Goal: Task Accomplishment & Management: Complete application form

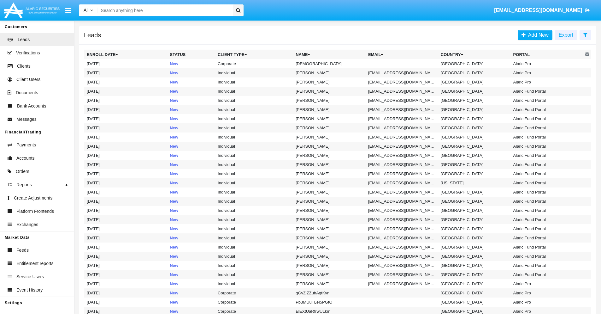
click at [586, 34] on icon at bounding box center [586, 34] width 4 height 5
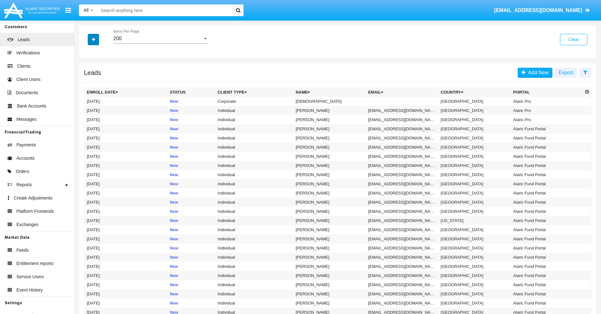
click at [93, 39] on icon "button" at bounding box center [93, 39] width 3 height 4
click at [99, 71] on span "Name" at bounding box center [99, 71] width 14 height 8
click at [87, 73] on input "Name" at bounding box center [87, 73] width 0 height 0
checkbox input "true"
click at [93, 39] on icon "button" at bounding box center [93, 39] width 3 height 4
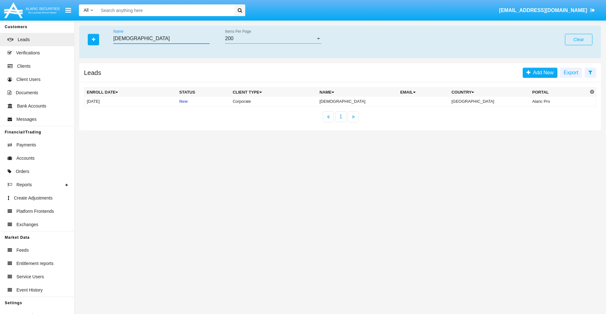
type input "[DEMOGRAPHIC_DATA]"
click at [359, 101] on td "[DEMOGRAPHIC_DATA]" at bounding box center [357, 101] width 81 height 9
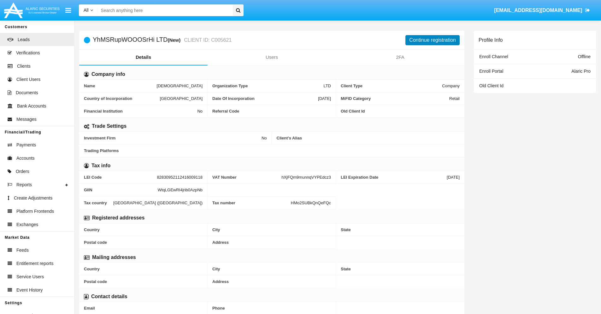
click at [433, 40] on button "Continue registration" at bounding box center [433, 40] width 54 height 10
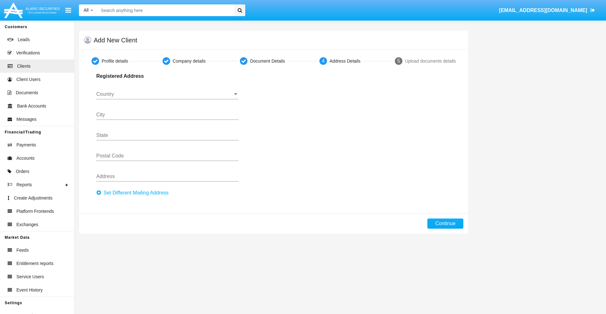
click at [134, 193] on button "Set Different Mailing Address" at bounding box center [134, 193] width 76 height 10
click at [167, 94] on input "Country" at bounding box center [167, 94] width 142 height 6
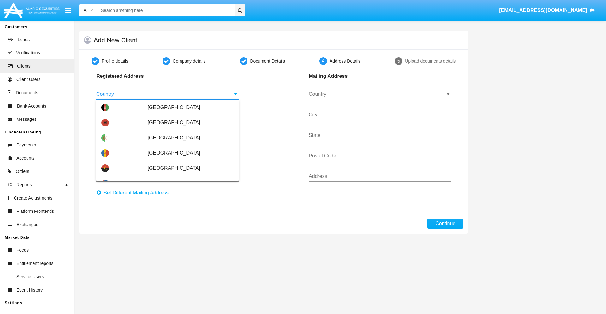
scroll to position [374, 0]
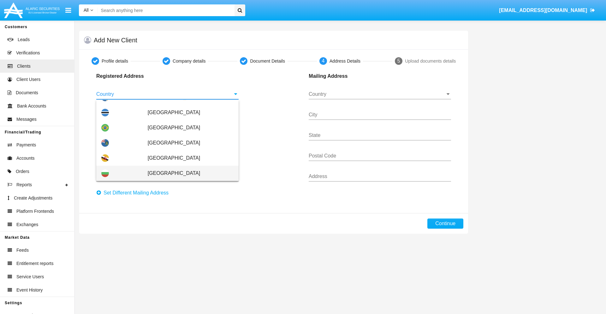
click at [187, 173] on span "[GEOGRAPHIC_DATA]" at bounding box center [191, 172] width 86 height 15
type input "[GEOGRAPHIC_DATA]"
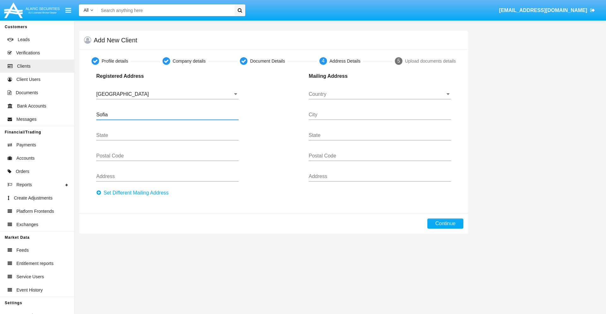
type input "Sofia"
type input "1000"
type input "[PERSON_NAME]"
click at [380, 94] on input "Country" at bounding box center [380, 94] width 142 height 6
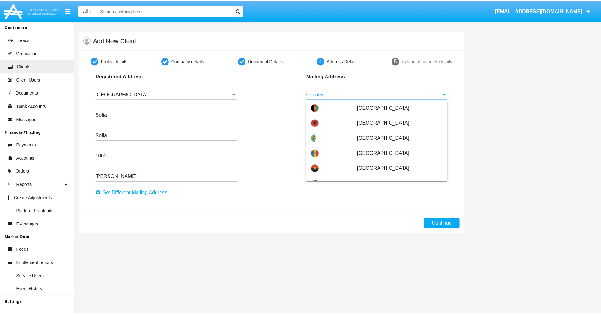
scroll to position [40, 0]
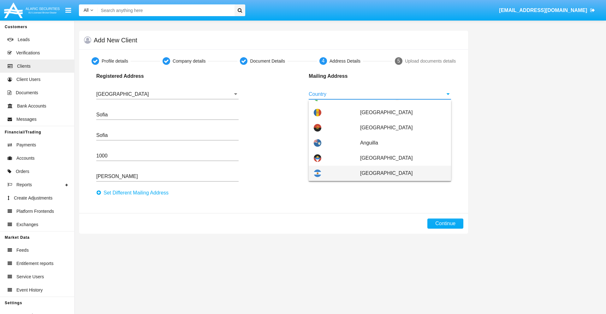
click at [400, 173] on span "[GEOGRAPHIC_DATA]" at bounding box center [403, 172] width 86 height 15
type input "[GEOGRAPHIC_DATA]"
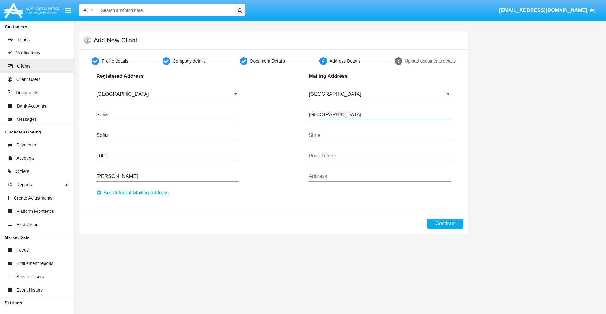
type input "[GEOGRAPHIC_DATA]"
type input "7777"
type input "Test Mail Address"
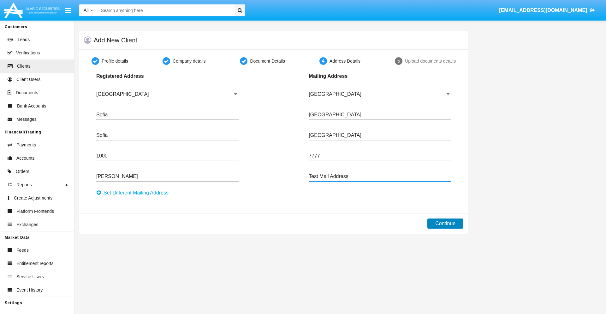
click at [445, 223] on button "Continue" at bounding box center [445, 223] width 36 height 10
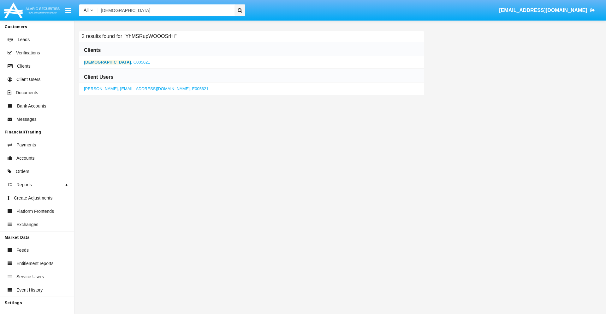
type input "[DEMOGRAPHIC_DATA]"
click at [105, 62] on b "[DEMOGRAPHIC_DATA]" at bounding box center [107, 62] width 47 height 5
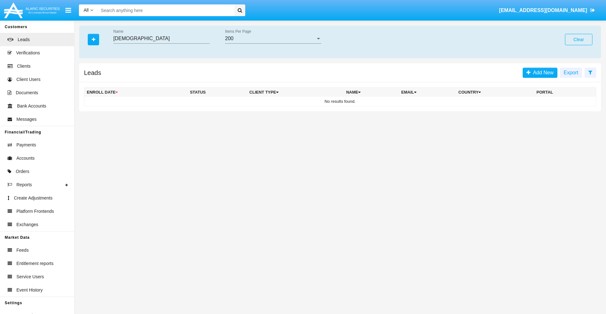
click at [579, 39] on button "Clear" at bounding box center [578, 39] width 27 height 11
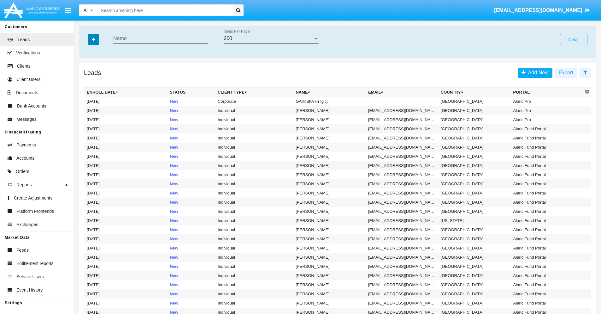
click at [93, 39] on icon "button" at bounding box center [93, 39] width 3 height 4
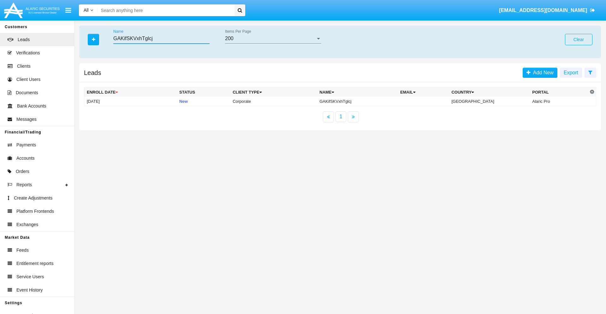
type input "GAKifSKVxhTglcj"
click at [363, 101] on td "GAKifSKVxhTglcj" at bounding box center [357, 101] width 81 height 9
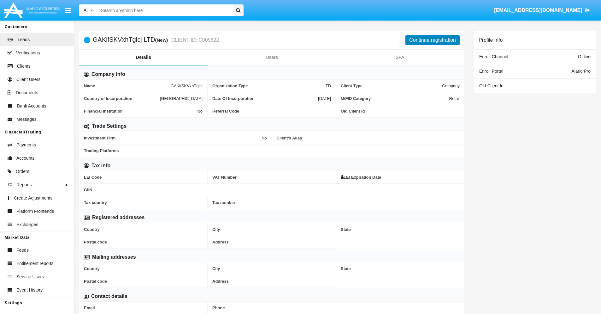
click at [433, 40] on button "Continue registration" at bounding box center [433, 40] width 54 height 10
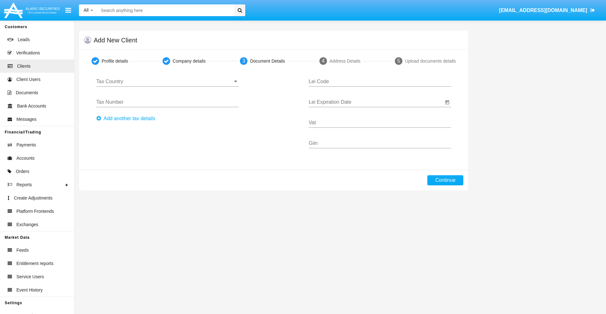
click at [167, 81] on input "Tax Country" at bounding box center [167, 82] width 142 height 6
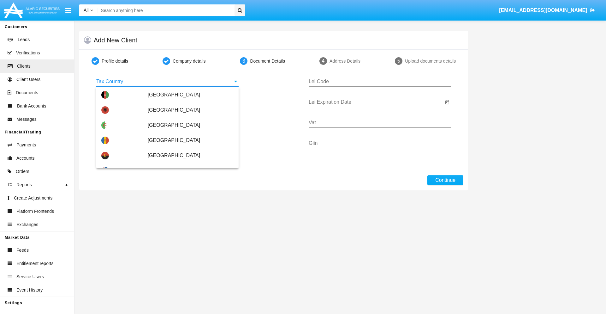
scroll to position [374, 0]
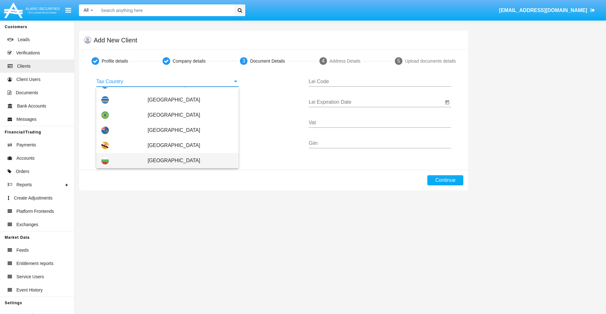
click at [187, 160] on span "[GEOGRAPHIC_DATA]" at bounding box center [191, 160] width 86 height 15
type input "[GEOGRAPHIC_DATA]"
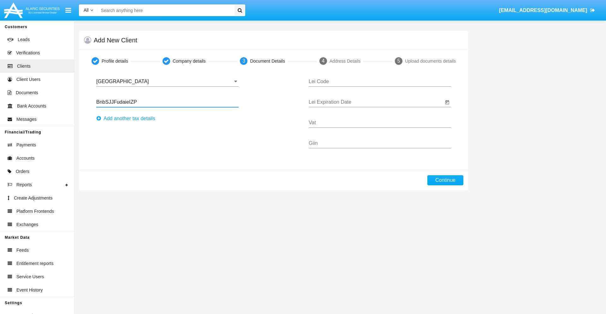
type input "BnbSJJFudaieIZP"
click at [128, 118] on button "Аdd another tax details" at bounding box center [127, 118] width 63 height 10
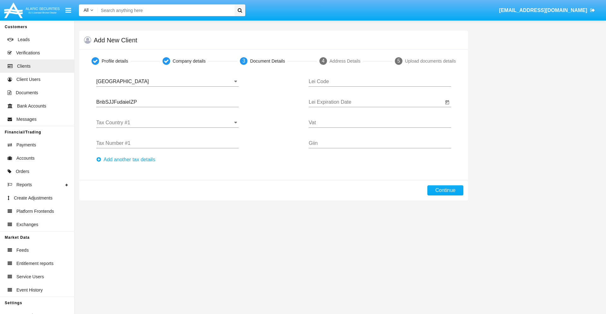
click at [167, 122] on input "Tax Country #1" at bounding box center [167, 123] width 142 height 6
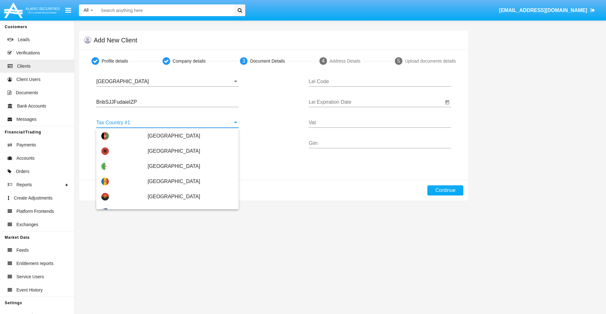
type input "[GEOGRAPHIC_DATA]"
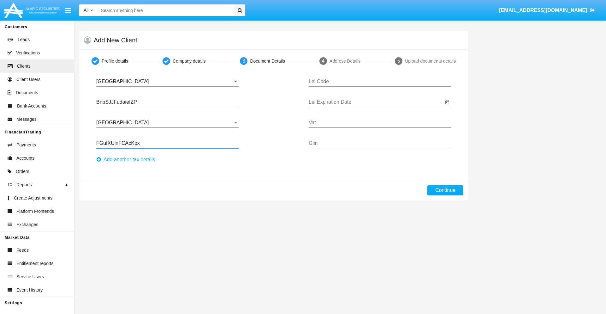
type input "FGufXUlnFCAcKpx"
click at [128, 159] on button "Аdd another tax details" at bounding box center [127, 159] width 63 height 10
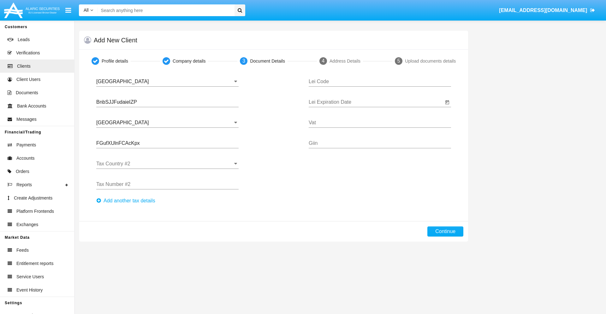
click at [167, 164] on input "Tax Country #2" at bounding box center [167, 164] width 142 height 6
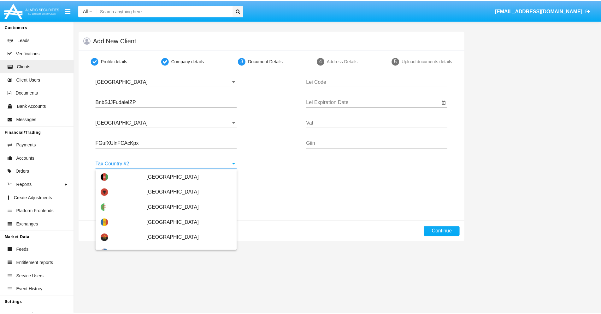
scroll to position [2814, 0]
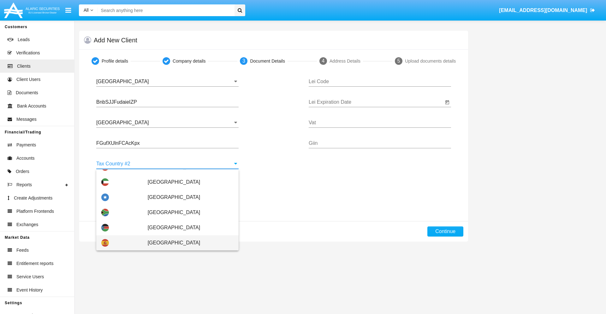
click at [187, 242] on span "[GEOGRAPHIC_DATA]" at bounding box center [191, 242] width 86 height 15
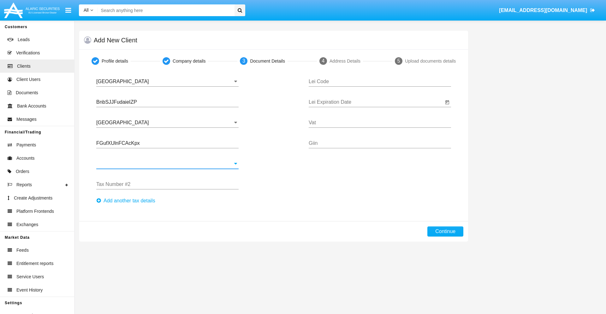
type input "[GEOGRAPHIC_DATA]"
type input "LkLCXSQDspDGxOM"
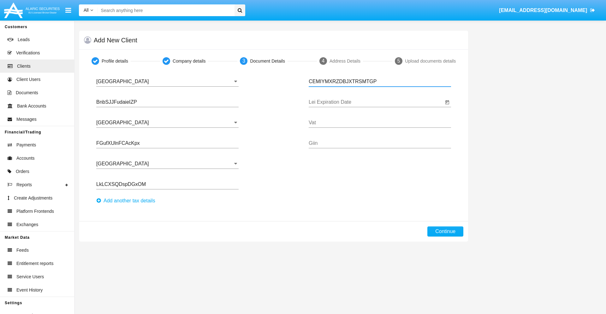
type input "CEMIYMXRZDBJXTRSMTGP"
click at [376, 102] on input "Lei Expiration Date" at bounding box center [376, 102] width 135 height 6
click at [328, 120] on span "SEP 2025" at bounding box center [323, 120] width 14 height 5
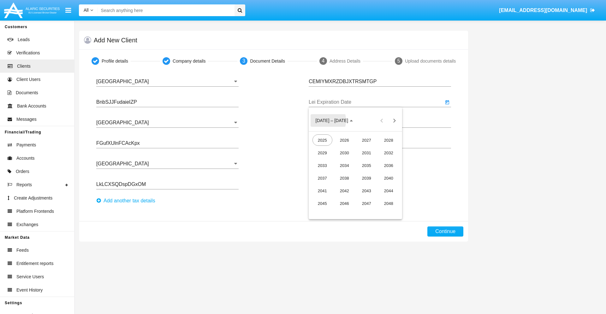
click at [389, 178] on div "2040" at bounding box center [389, 177] width 20 height 11
click at [344, 165] on div "JUN" at bounding box center [345, 164] width 20 height 11
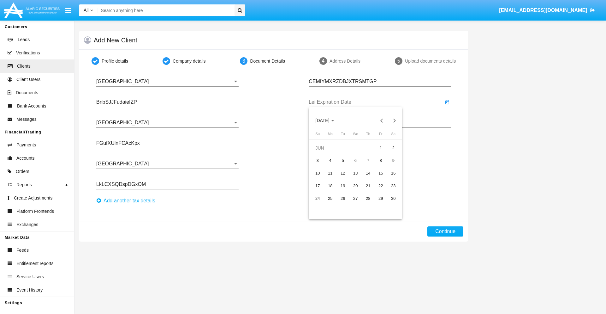
click at [381, 173] on div "15" at bounding box center [380, 172] width 11 height 11
type input "[DATE]"
type input "DLVhxTIQjGwwkMN"
type input "gekxyloukYAFzeP"
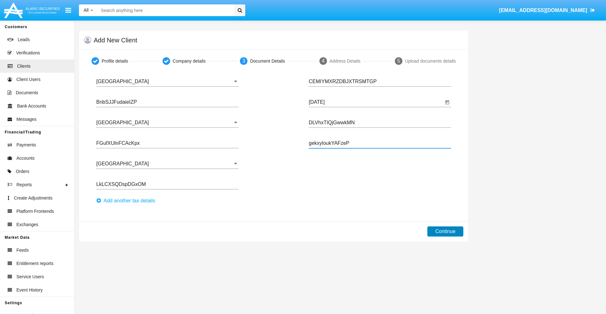
click at [445, 231] on button "Continue" at bounding box center [445, 231] width 36 height 10
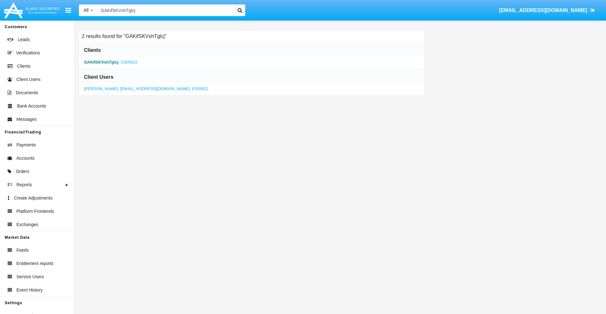
type input "GAKifSKVxhTglcj"
click at [101, 62] on b "GAKifSKVxhTglcj" at bounding box center [101, 62] width 34 height 5
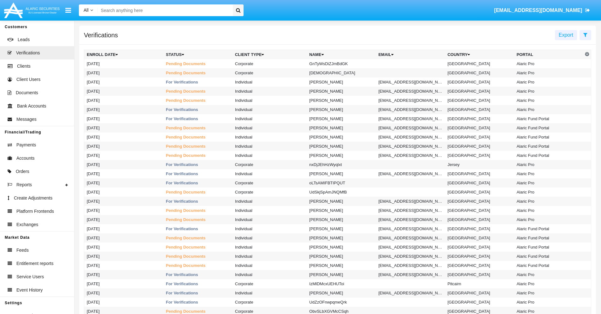
click at [586, 34] on icon at bounding box center [586, 34] width 4 height 5
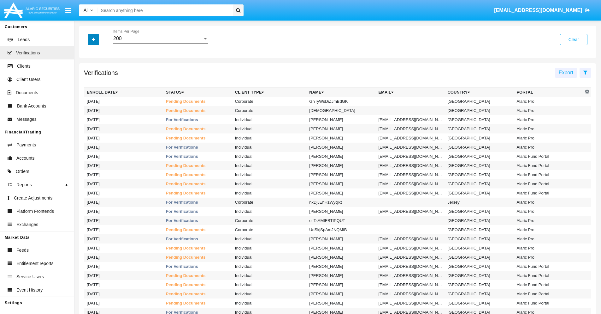
click at [93, 39] on icon "button" at bounding box center [93, 39] width 3 height 4
click at [99, 80] on span "Name" at bounding box center [99, 80] width 14 height 8
click at [87, 82] on input "Name" at bounding box center [87, 82] width 0 height 0
checkbox input "true"
click at [93, 39] on icon "button" at bounding box center [93, 39] width 3 height 4
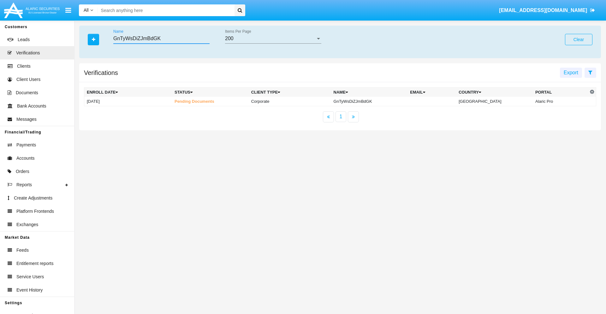
type input "GnTyWsDiZJmBdGK"
click at [374, 101] on td "GnTyWsDiZJmBdGK" at bounding box center [369, 101] width 77 height 9
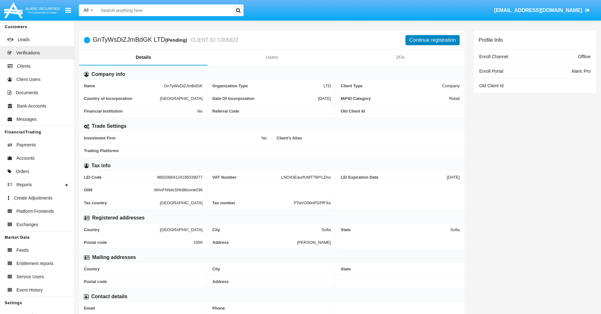
click at [433, 40] on button "Continue registration" at bounding box center [433, 40] width 54 height 10
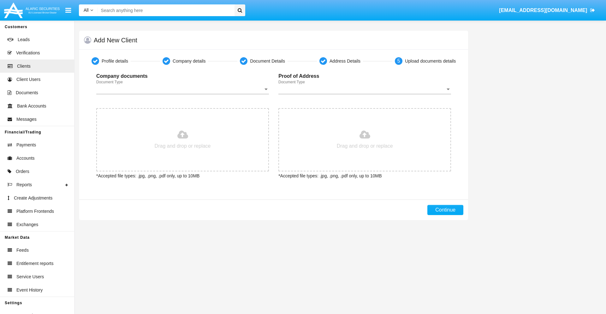
click at [182, 89] on span "Document Type" at bounding box center [179, 89] width 167 height 6
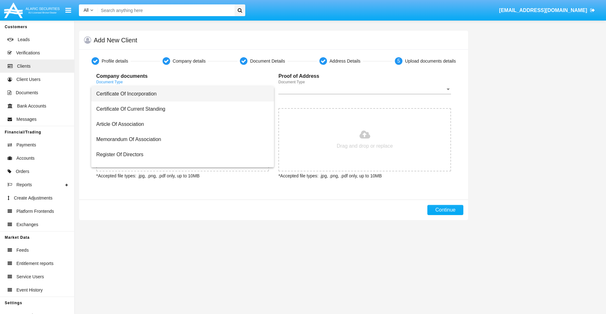
click at [180, 94] on span "Certificate Of Incorporation" at bounding box center [182, 93] width 173 height 15
type input "C:\fakepath\passport.png"
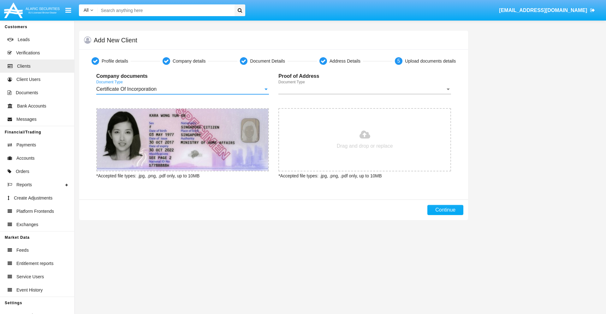
click at [365, 89] on span "Document Type" at bounding box center [361, 89] width 167 height 6
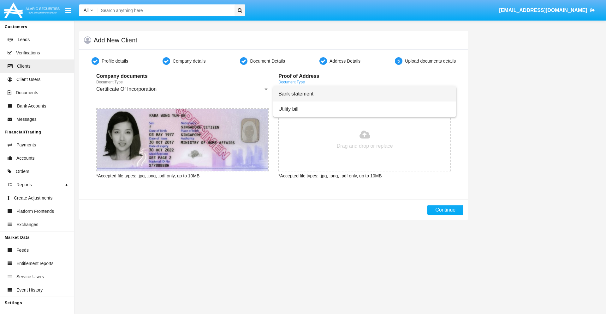
click at [365, 94] on span "Bank statement" at bounding box center [364, 93] width 173 height 15
type input "C:\fakepath\bank-statement.png"
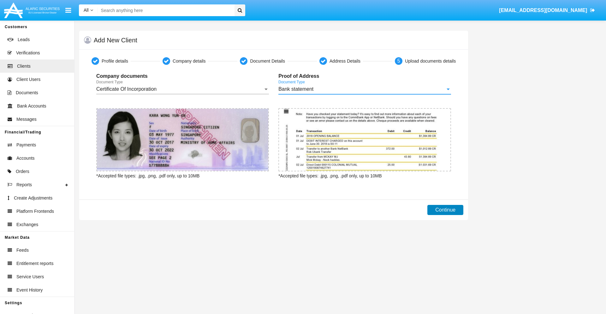
click at [445, 210] on button "Continue" at bounding box center [445, 210] width 36 height 10
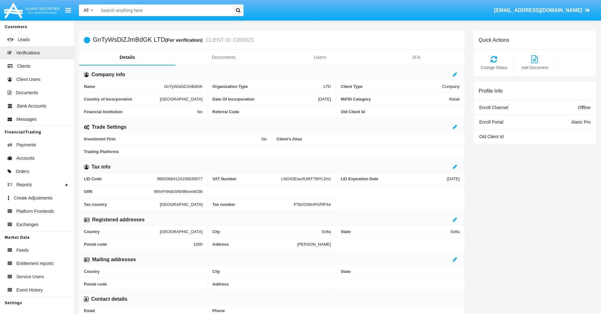
click at [224, 57] on link "Documents" at bounding box center [224, 57] width 96 height 15
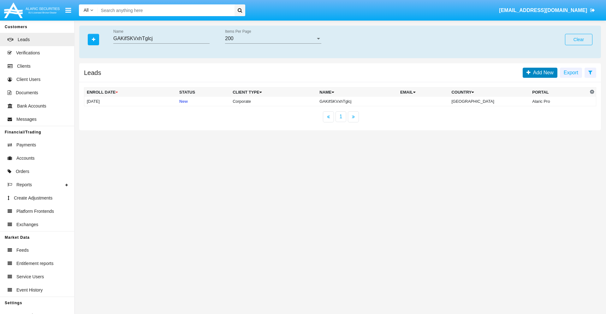
click at [542, 72] on span "Add New" at bounding box center [542, 72] width 23 height 5
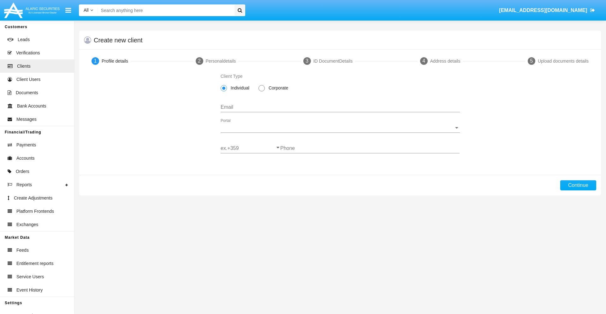
click at [277, 88] on span "Corporate" at bounding box center [277, 88] width 25 height 7
click at [262, 91] on input "Corporate" at bounding box center [261, 91] width 0 height 0
radio input "true"
type input "[EMAIL_ADDRESS][DOMAIN_NAME]"
click at [340, 128] on span "Portal" at bounding box center [338, 128] width 234 height 6
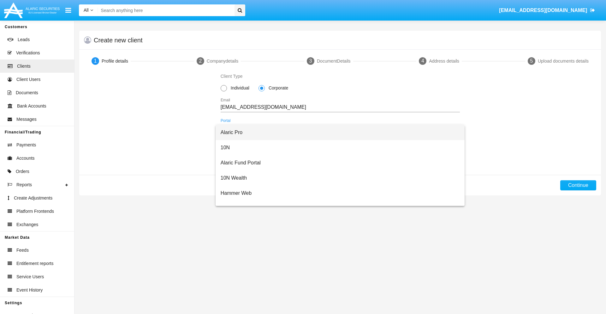
click at [338, 132] on span "Alaric Pro" at bounding box center [340, 132] width 239 height 15
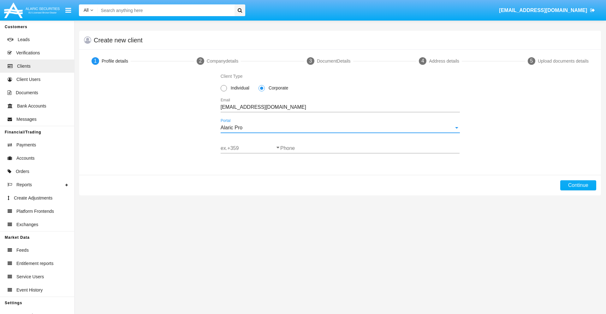
click at [250, 148] on input "ex.+359" at bounding box center [251, 148] width 60 height 6
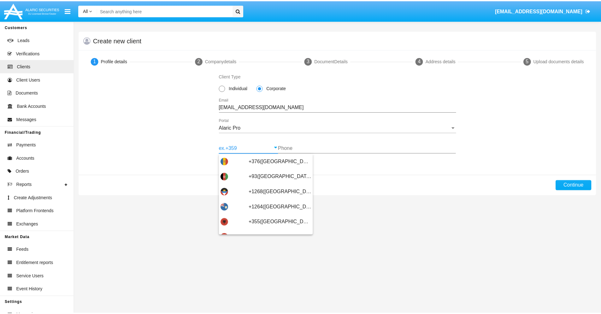
scroll to position [207, 0]
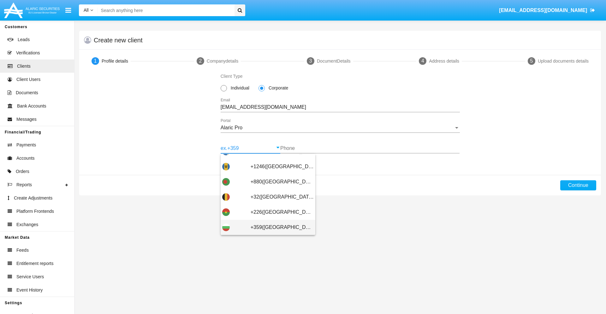
click at [277, 227] on span "+359([GEOGRAPHIC_DATA])" at bounding box center [282, 226] width 63 height 15
type input "+359([GEOGRAPHIC_DATA])"
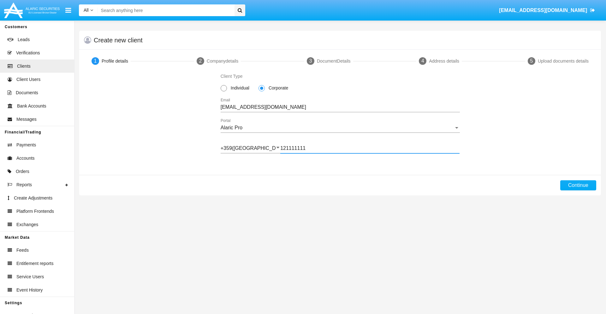
type input "121111111"
click at [578, 185] on button "Continue" at bounding box center [578, 185] width 36 height 10
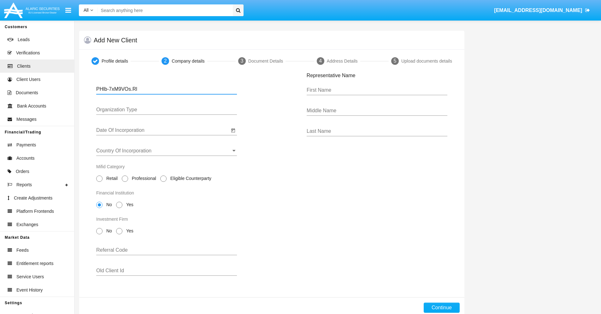
type input "PHlb-7xM9VOs.Rl"
type input "LTD"
click at [163, 130] on input "Date Of Incorporation" at bounding box center [162, 130] width 133 height 6
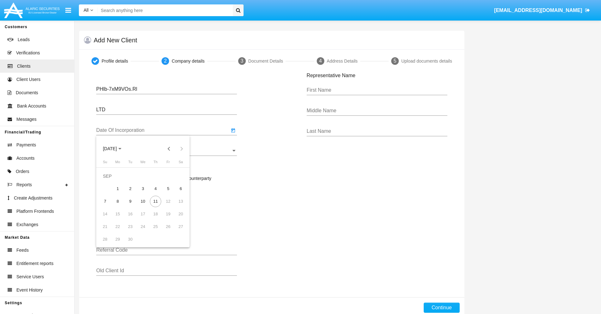
click at [115, 148] on span "SEP 2025" at bounding box center [110, 148] width 14 height 5
click at [169, 148] on button "Previous 20 years" at bounding box center [169, 148] width 13 height 13
click at [154, 231] on div "2000" at bounding box center [154, 230] width 20 height 11
click at [110, 181] on div "JAN" at bounding box center [110, 180] width 20 height 11
click at [181, 176] on div "1" at bounding box center [180, 175] width 11 height 11
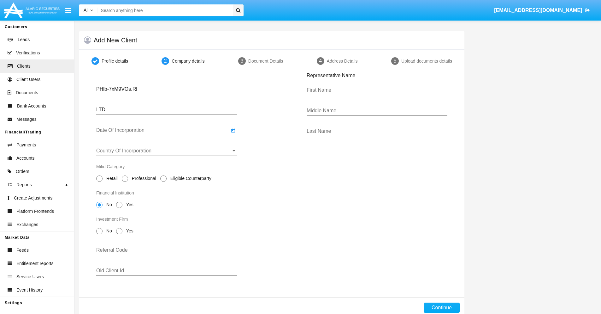
type input "01/01/00"
click at [167, 151] on input "Country Of Incorporation" at bounding box center [166, 151] width 141 height 6
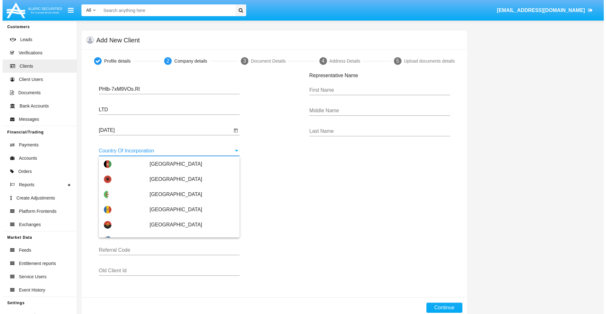
scroll to position [2480, 0]
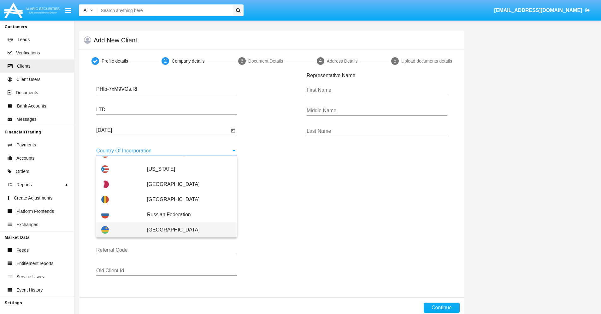
click at [186, 230] on span "[GEOGRAPHIC_DATA]" at bounding box center [189, 229] width 85 height 15
type input "[GEOGRAPHIC_DATA]"
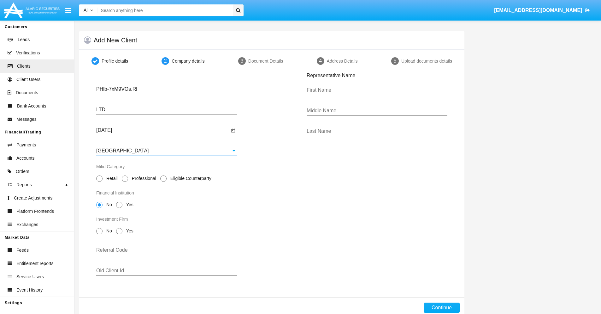
click at [143, 178] on span "Professional" at bounding box center [143, 178] width 30 height 7
click at [125, 182] on input "Professional" at bounding box center [125, 182] width 0 height 0
radio input "true"
click at [108, 204] on span "No" at bounding box center [108, 204] width 11 height 7
click at [99, 208] on input "No" at bounding box center [99, 208] width 0 height 0
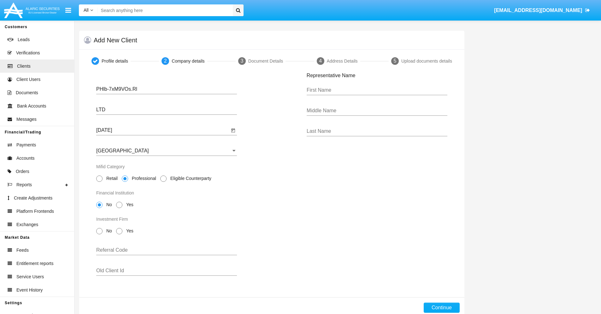
click at [108, 230] on span "No" at bounding box center [108, 230] width 11 height 7
click at [99, 234] on input "No" at bounding box center [99, 234] width 0 height 0
radio input "true"
type input "mVahtrwejUvjRtN"
type input "oAMMXNQAnBCxsra"
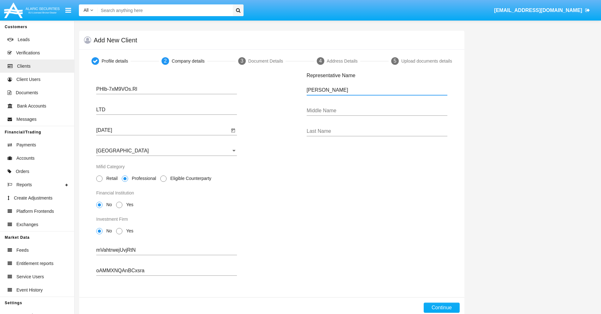
type input "Jean"
type input "Wm"
type input "Bergnaum"
click at [442, 307] on button "Continue" at bounding box center [442, 307] width 36 height 10
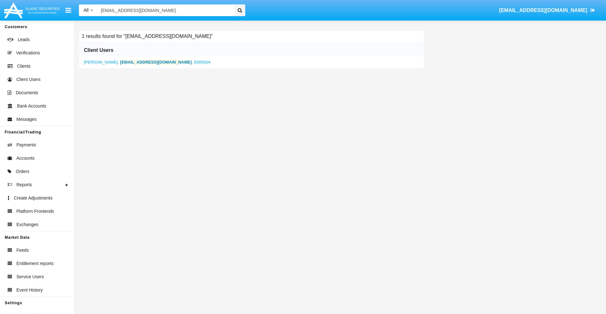
type input "g6os42mp@aj8w.i2t5.mo"
click at [140, 62] on b "g6os42mp@aj8w.i2t5.mo" at bounding box center [156, 62] width 72 height 5
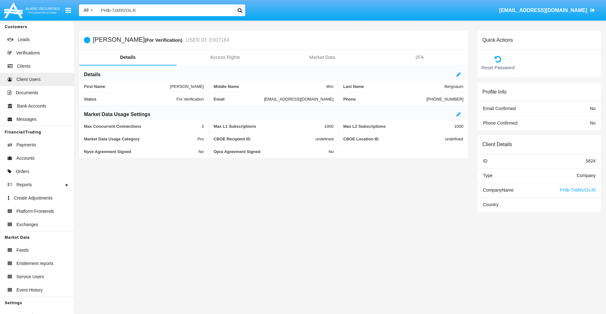
type input "PHlb-7xM9VOs.Rl"
